Goal: Task Accomplishment & Management: Use online tool/utility

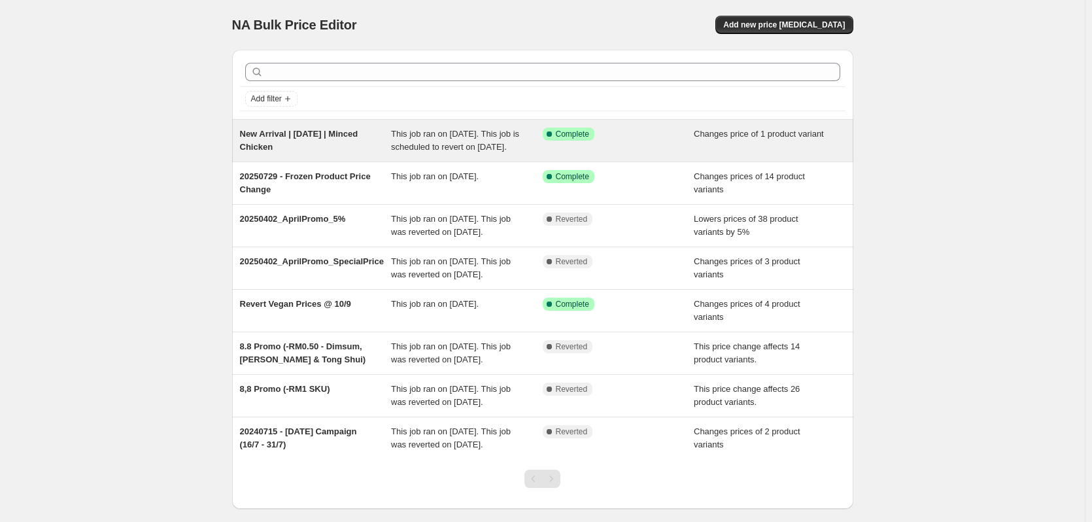
click at [283, 139] on div "New Arrival | [DATE] | Minced Chicken" at bounding box center [316, 141] width 152 height 26
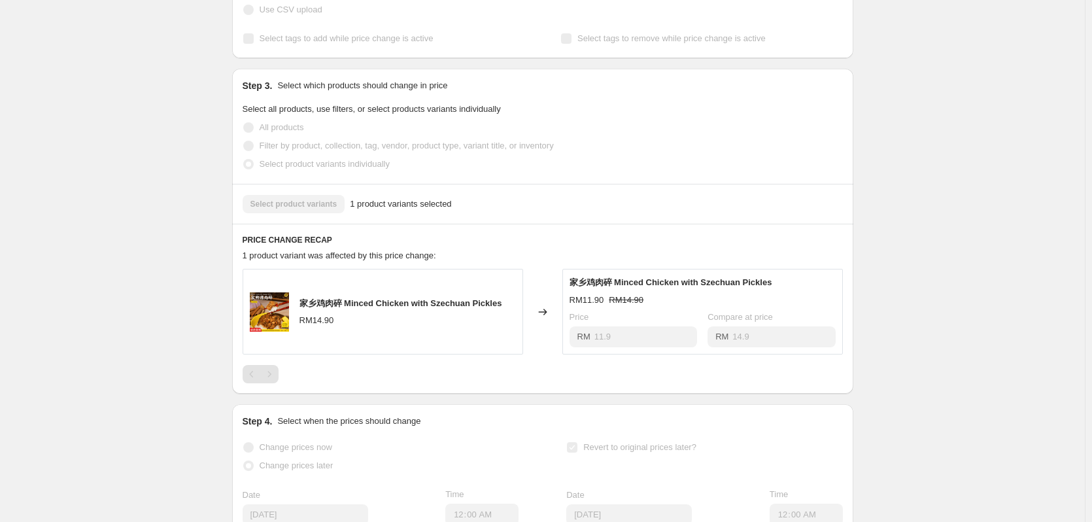
scroll to position [327, 0]
